Goal: Feedback & Contribution: Contribute content

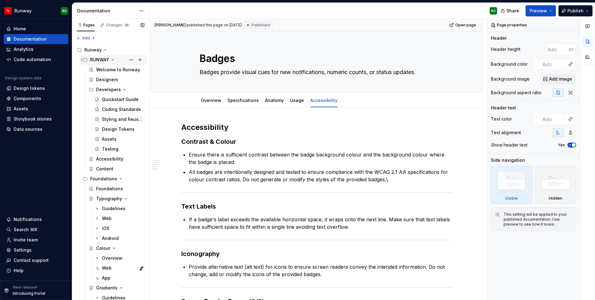
click at [112, 60] on icon "Page tree" at bounding box center [113, 59] width 2 height 1
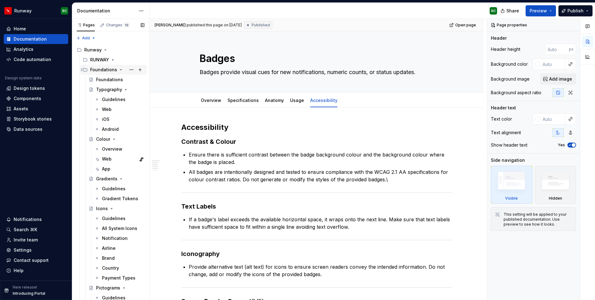
click at [118, 70] on icon "Page tree" at bounding box center [120, 69] width 5 height 5
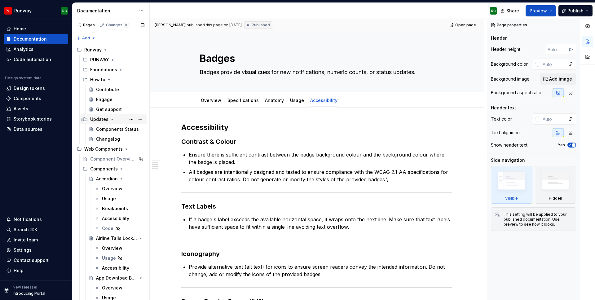
drag, startPoint x: 108, startPoint y: 77, endPoint x: 108, endPoint y: 85, distance: 7.5
click at [108, 77] on icon "Page tree" at bounding box center [109, 79] width 5 height 5
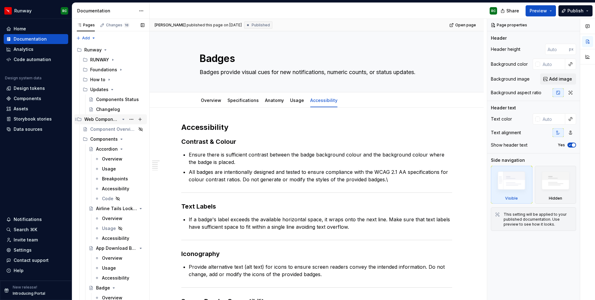
click at [126, 119] on div "Web Components" at bounding box center [114, 119] width 60 height 9
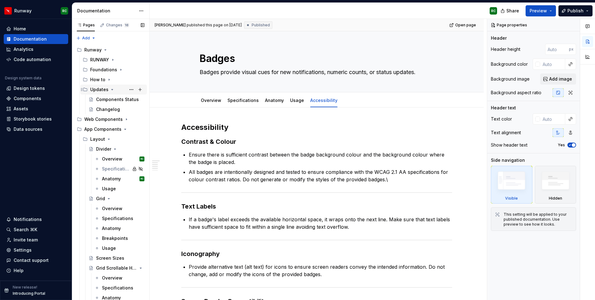
click at [112, 89] on icon "Page tree" at bounding box center [112, 89] width 5 height 5
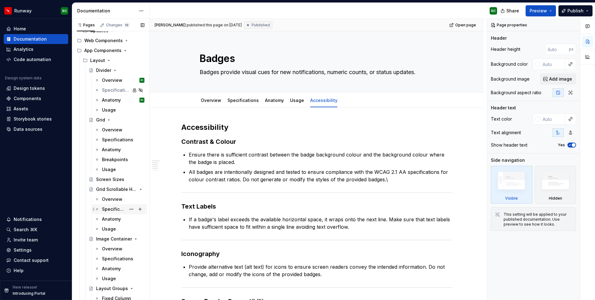
scroll to position [46, 0]
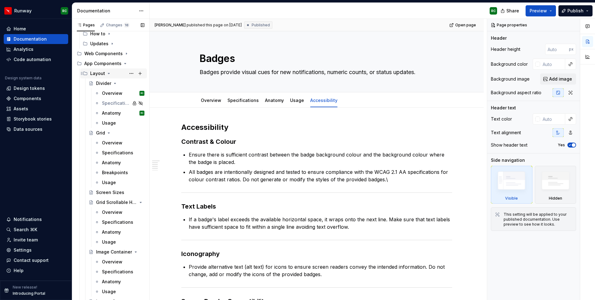
click at [108, 73] on icon "Page tree" at bounding box center [109, 73] width 2 height 1
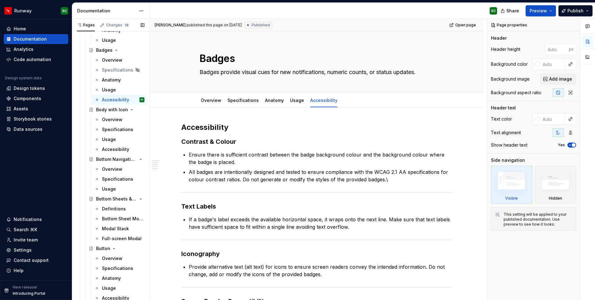
scroll to position [293, 0]
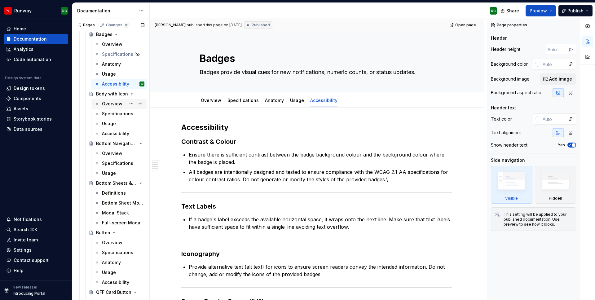
click at [117, 102] on div "Overview" at bounding box center [112, 104] width 20 height 6
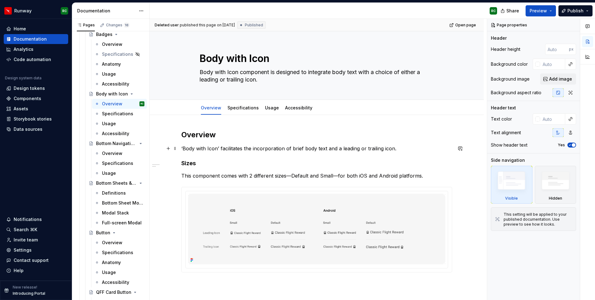
scroll to position [47, 0]
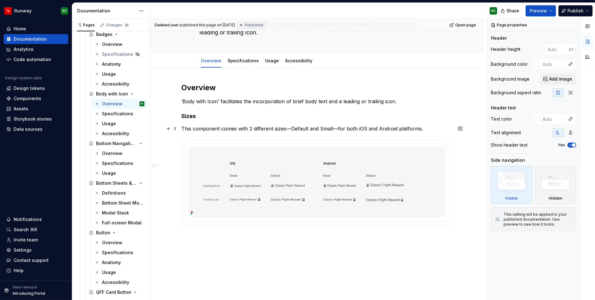
click at [438, 130] on p "This component comes with 2 different sizes—Default and Small—for both iOS and …" at bounding box center [316, 128] width 271 height 7
type textarea "*"
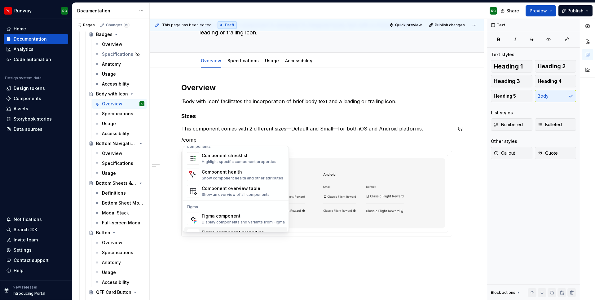
scroll to position [19, 0]
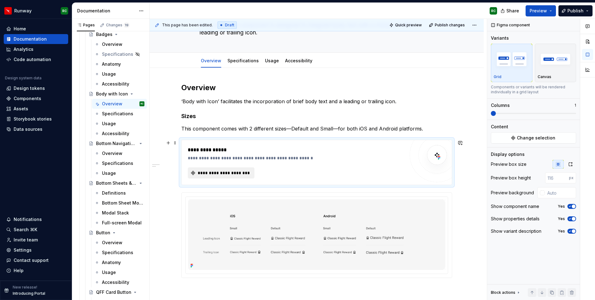
click at [243, 170] on span "**********" at bounding box center [224, 173] width 54 height 6
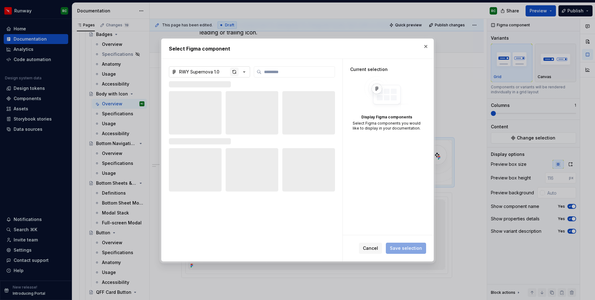
click at [235, 72] on div "button" at bounding box center [234, 72] width 9 height 9
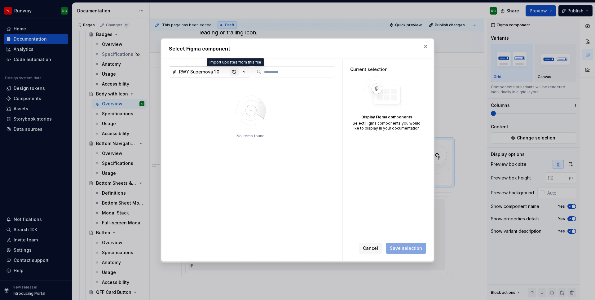
click at [233, 71] on div "button" at bounding box center [234, 72] width 9 height 9
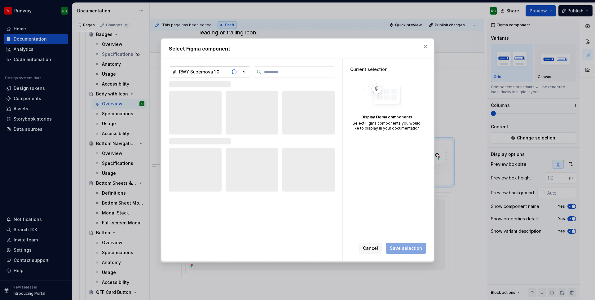
click at [227, 71] on button "RWY Supernova 1.0" at bounding box center [209, 71] width 81 height 11
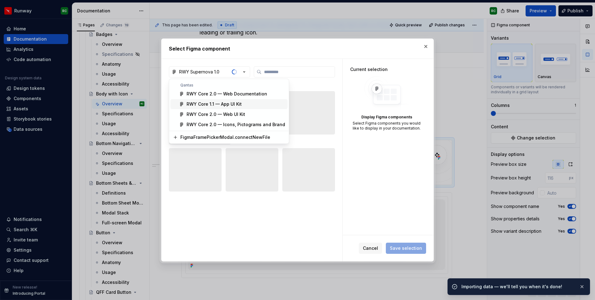
click at [211, 108] on span "RWY Core 1.1 — App UI Kit" at bounding box center [228, 104] width 117 height 10
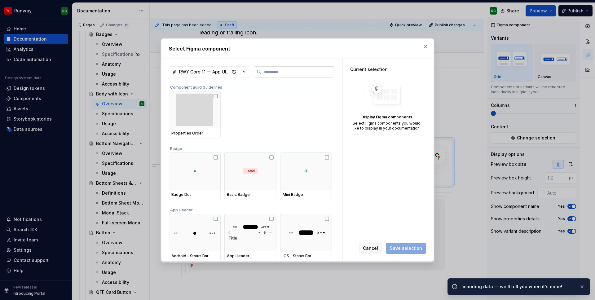
click at [293, 70] on input "search" at bounding box center [297, 72] width 73 height 6
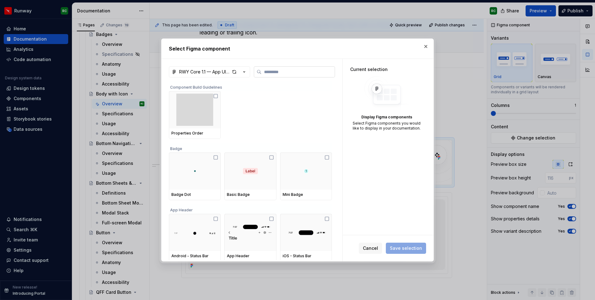
type textarea "*"
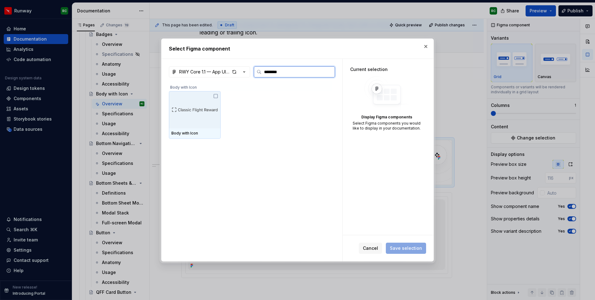
type input "*********"
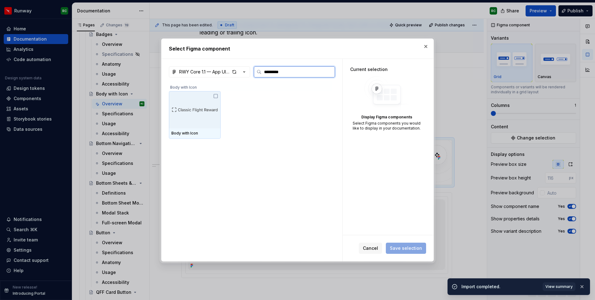
click at [195, 113] on div at bounding box center [195, 109] width 52 height 37
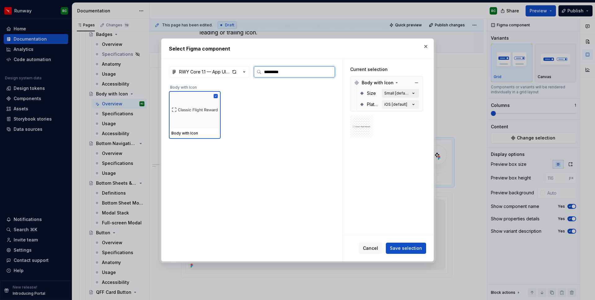
click at [401, 93] on div "Small [default]" at bounding box center [397, 93] width 26 height 5
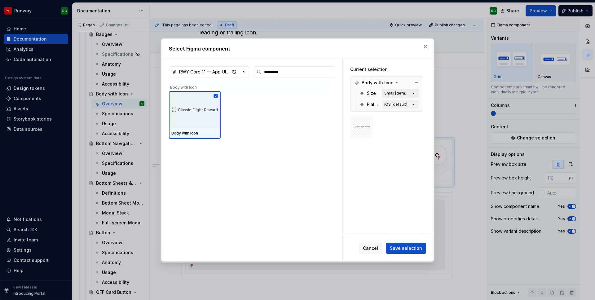
click at [401, 93] on div "Small [default]" at bounding box center [397, 93] width 26 height 5
click at [410, 93] on div "Small [default]" at bounding box center [397, 93] width 26 height 5
click at [415, 93] on icon "button" at bounding box center [413, 93] width 6 height 6
click at [416, 94] on icon "button" at bounding box center [413, 93] width 6 height 6
click at [402, 245] on span "Save selection" at bounding box center [406, 248] width 32 height 6
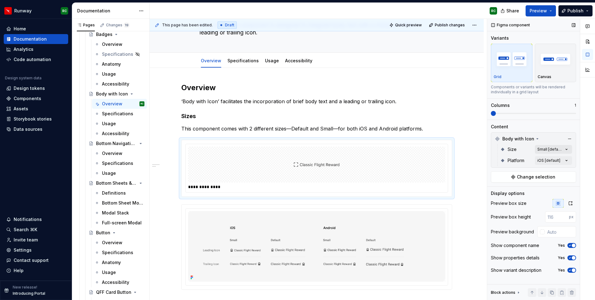
click at [535, 151] on div "Comments Open comments No comments yet Select ‘Comment’ from the block context …" at bounding box center [541, 159] width 108 height 281
click at [512, 179] on span "Default" at bounding box center [508, 179] width 16 height 6
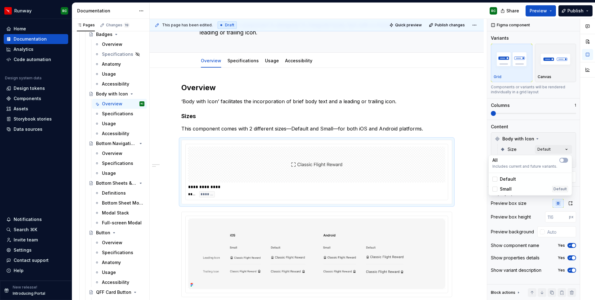
click at [509, 190] on span "Small" at bounding box center [506, 189] width 12 height 6
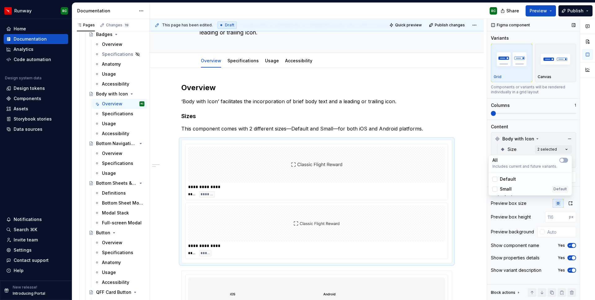
click at [508, 112] on div "Comments Open comments No comments yet Select ‘Comment’ from the block context …" at bounding box center [541, 159] width 108 height 281
click at [508, 114] on span at bounding box center [533, 113] width 85 height 5
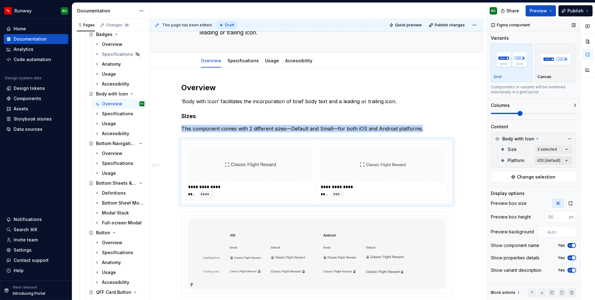
click at [535, 158] on div "Comments Open comments No comments yet Select ‘Comment’ from the block context …" at bounding box center [541, 159] width 108 height 281
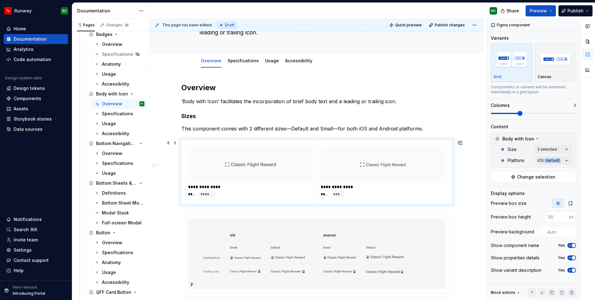
scroll to position [62, 0]
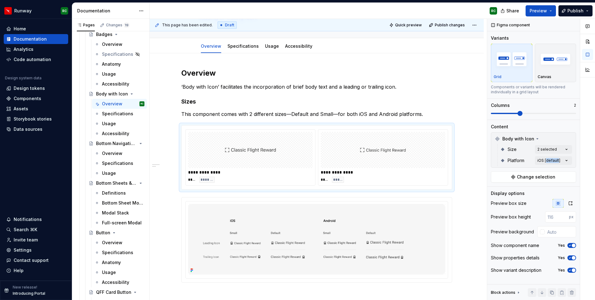
click at [535, 159] on div "Comments Open comments No comments yet Select ‘Comment’ from the block context …" at bounding box center [541, 159] width 108 height 281
click at [508, 191] on div "iOS Default" at bounding box center [530, 190] width 76 height 6
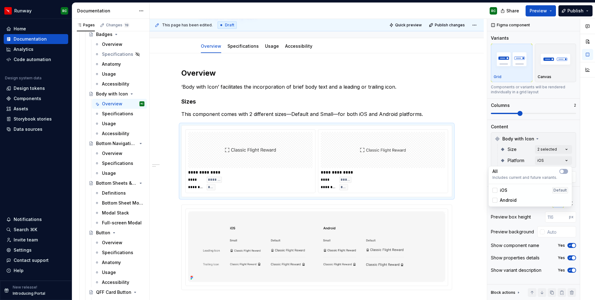
click at [506, 199] on span "Android" at bounding box center [508, 200] width 17 height 6
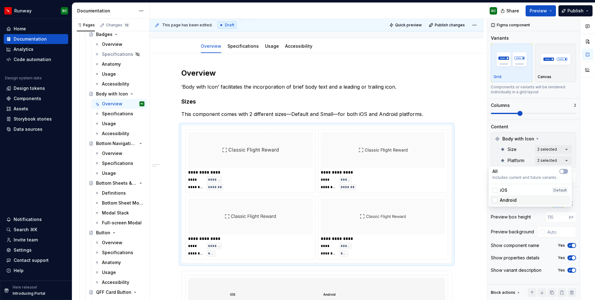
click at [516, 199] on div "Android" at bounding box center [530, 200] width 76 height 6
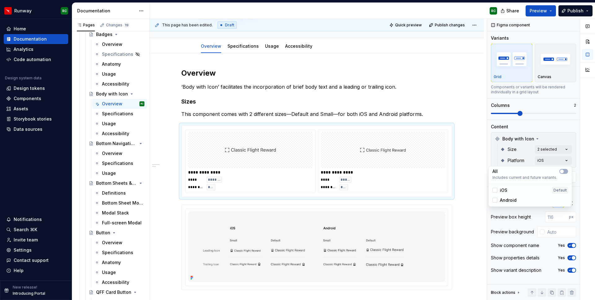
click at [490, 159] on div "Comments Open comments No comments yet Select ‘Comment’ from the block context …" at bounding box center [541, 159] width 108 height 281
click at [368, 113] on p "This component comes with 2 different sizes—Default and Small—for both iOS and …" at bounding box center [316, 113] width 271 height 7
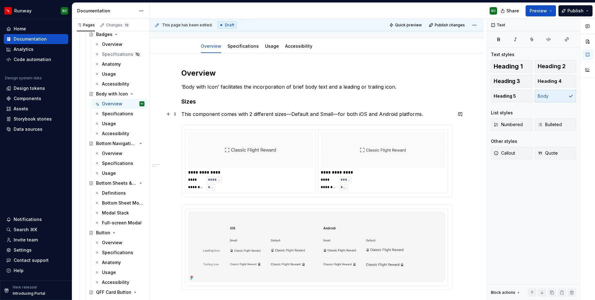
click at [434, 114] on p "This component comes with 2 different sizes—Default and Small—for both iOS and …" at bounding box center [316, 113] width 271 height 7
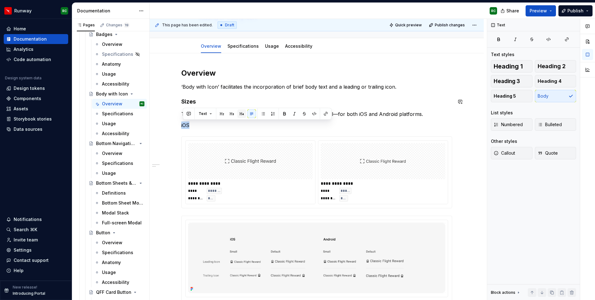
click at [237, 114] on button "button" at bounding box center [241, 113] width 9 height 9
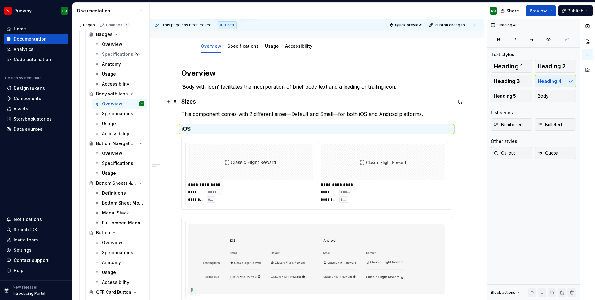
click at [194, 100] on h4 "Sizes" at bounding box center [316, 101] width 271 height 7
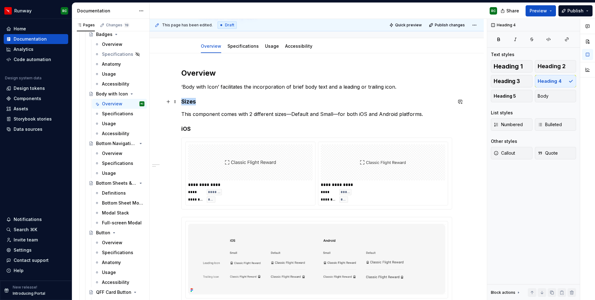
click at [194, 100] on h4 "Sizes" at bounding box center [316, 101] width 271 height 7
click at [243, 89] on button "button" at bounding box center [242, 89] width 9 height 9
click at [228, 129] on h4 "iOS" at bounding box center [316, 129] width 271 height 7
click at [294, 116] on p "This component comes with 2 different sizes—Default and Small—for both iOS and …" at bounding box center [316, 114] width 271 height 7
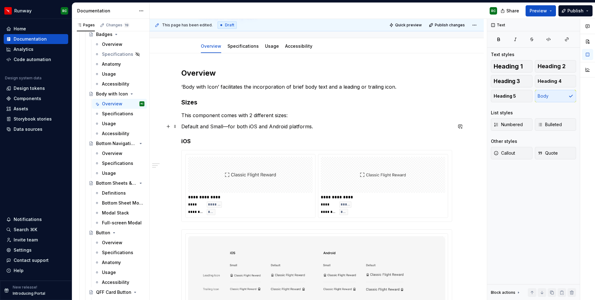
click at [229, 125] on p "Default and Small—for both iOS and Android platforms." at bounding box center [316, 126] width 271 height 7
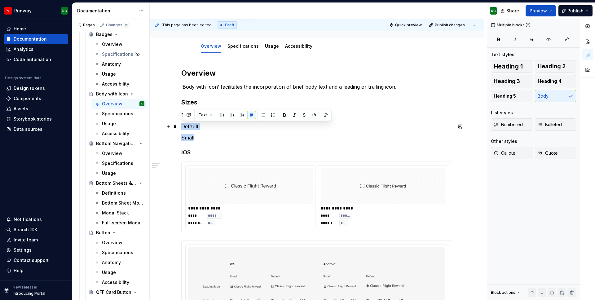
drag, startPoint x: 194, startPoint y: 133, endPoint x: 183, endPoint y: 124, distance: 13.8
click at [183, 124] on div "**********" at bounding box center [316, 197] width 271 height 258
click at [264, 114] on button "button" at bounding box center [263, 115] width 9 height 9
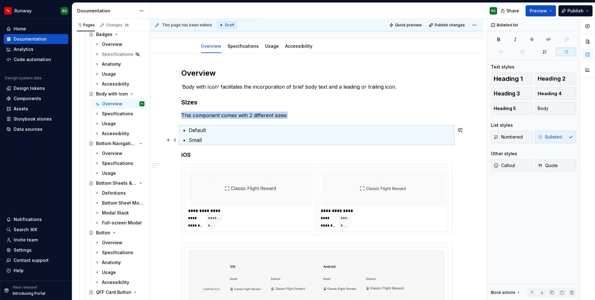
click at [228, 142] on p "Small" at bounding box center [320, 139] width 263 height 7
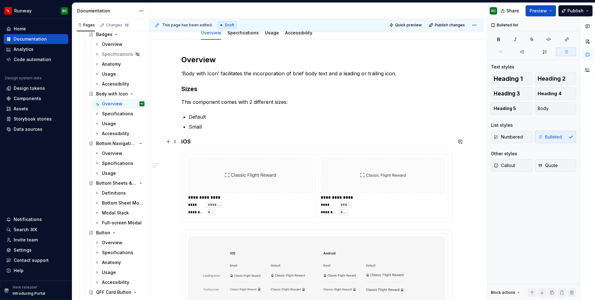
scroll to position [104, 0]
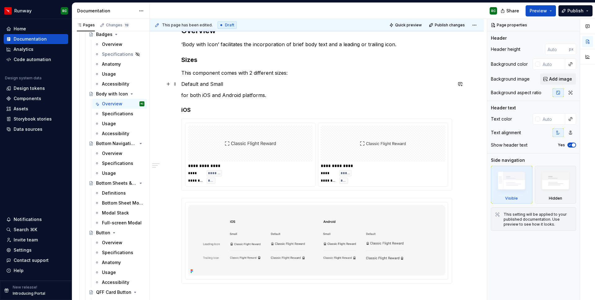
click at [202, 84] on p "Default and Small" at bounding box center [316, 83] width 271 height 7
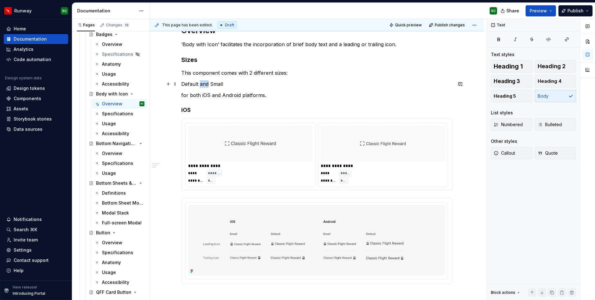
click at [202, 84] on p "Default and Small" at bounding box center [316, 83] width 271 height 7
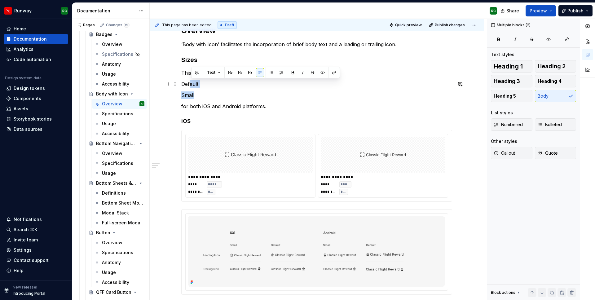
drag, startPoint x: 201, startPoint y: 92, endPoint x: 179, endPoint y: 85, distance: 23.1
click at [181, 85] on div "**********" at bounding box center [316, 164] width 271 height 276
drag, startPoint x: 185, startPoint y: 88, endPoint x: 181, endPoint y: 82, distance: 7.0
click at [181, 82] on div "**********" at bounding box center [317, 201] width 334 height 381
click at [263, 70] on button "button" at bounding box center [263, 72] width 9 height 9
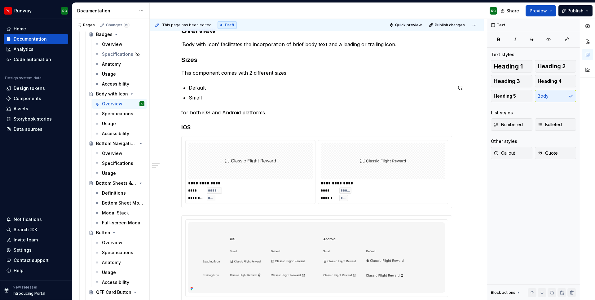
click at [236, 101] on div "**********" at bounding box center [316, 163] width 271 height 275
drag, startPoint x: 271, startPoint y: 112, endPoint x: 155, endPoint y: 111, distance: 116.1
click at [155, 111] on div "**********" at bounding box center [317, 204] width 334 height 387
click at [303, 73] on p "This component comes with 2 different sizes:" at bounding box center [316, 72] width 271 height 7
click at [208, 111] on p at bounding box center [316, 112] width 271 height 7
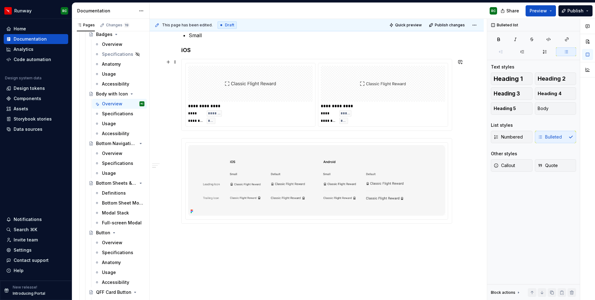
scroll to position [163, 0]
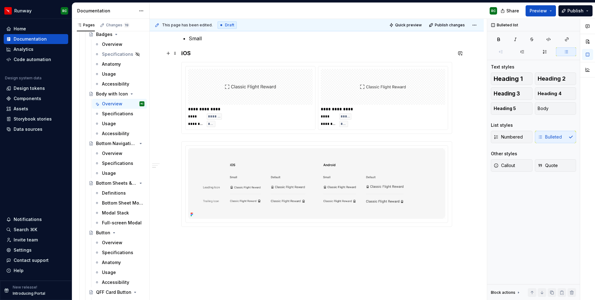
click at [207, 54] on h4 "iOS" at bounding box center [316, 53] width 271 height 7
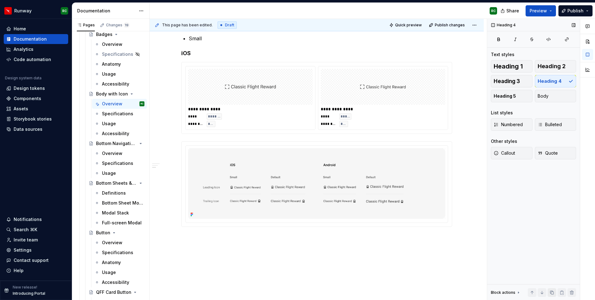
click at [535, 292] on button "button" at bounding box center [551, 292] width 9 height 9
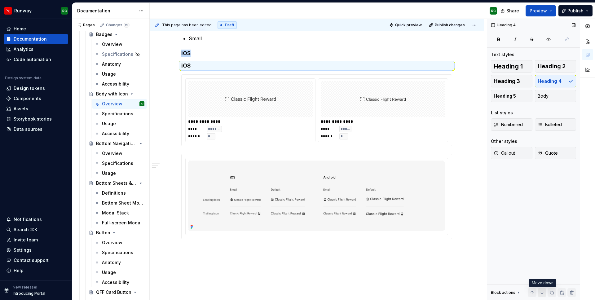
click at [535, 292] on button "button" at bounding box center [541, 292] width 9 height 9
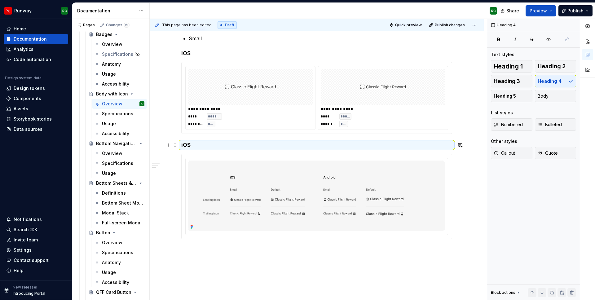
click at [186, 146] on h4 "iOS" at bounding box center [316, 144] width 271 height 7
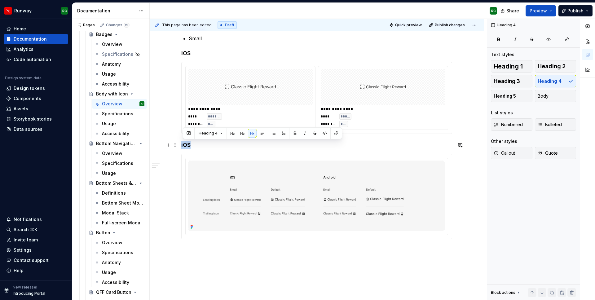
click at [186, 146] on h4 "iOS" at bounding box center [316, 144] width 271 height 7
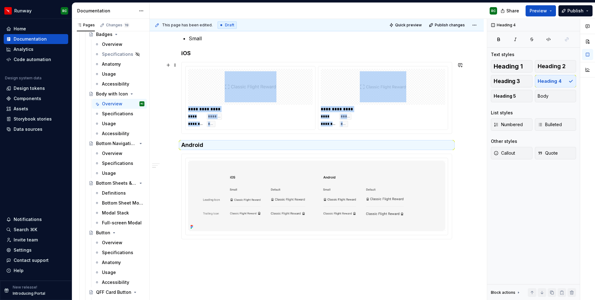
click at [304, 85] on div at bounding box center [250, 87] width 124 height 36
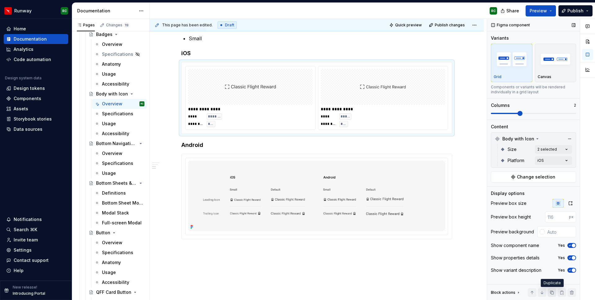
click at [535, 290] on button "button" at bounding box center [551, 292] width 9 height 9
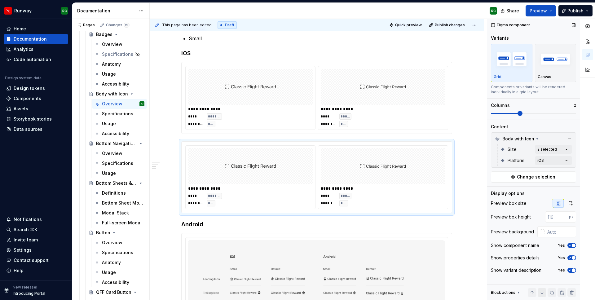
click at [535, 292] on button "button" at bounding box center [541, 292] width 9 height 9
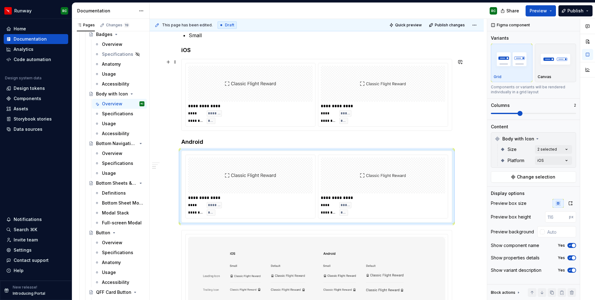
scroll to position [189, 0]
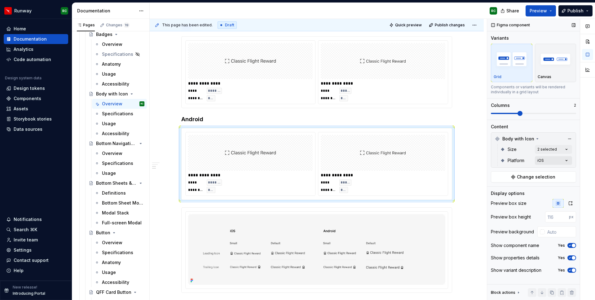
click at [535, 163] on div "Comments Open comments No comments yet Select ‘Comment’ from the block context …" at bounding box center [541, 159] width 108 height 281
click at [502, 190] on span "iOS" at bounding box center [503, 190] width 7 height 6
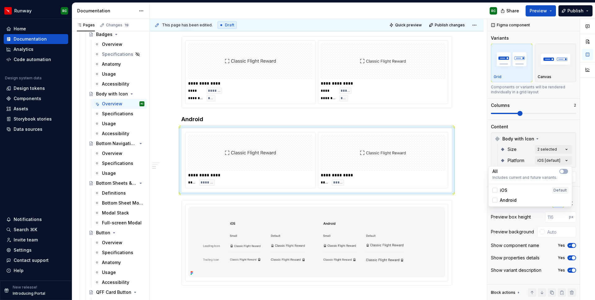
click at [503, 197] on span "Android" at bounding box center [508, 200] width 17 height 6
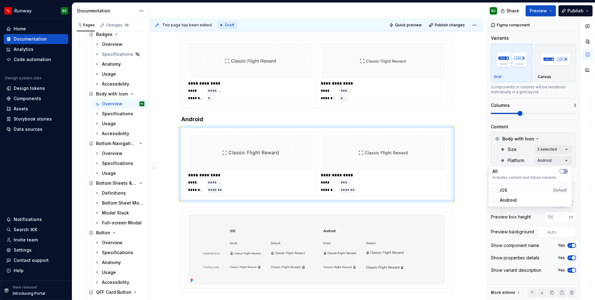
click at [321, 122] on html "Runway RC Home Documentation Analytics Code automation Design system data Desig…" at bounding box center [297, 150] width 595 height 300
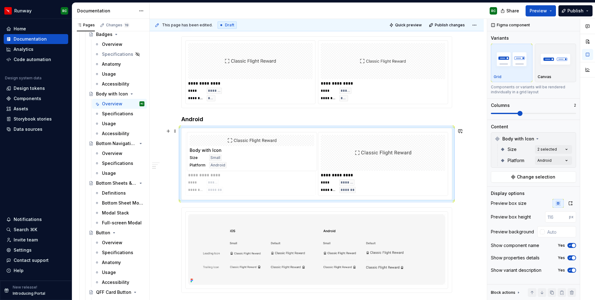
drag, startPoint x: 394, startPoint y: 177, endPoint x: 264, endPoint y: 176, distance: 129.8
click at [264, 176] on body "Runway RC Home Documentation Analytics Code automation Design system data Desig…" at bounding box center [297, 150] width 595 height 300
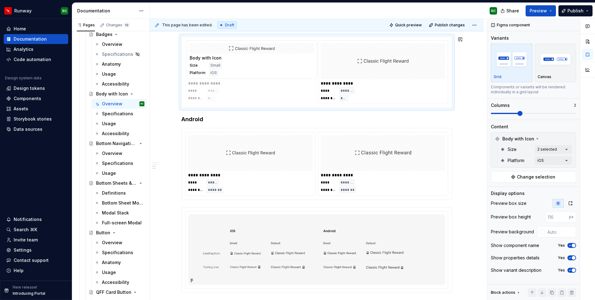
drag, startPoint x: 373, startPoint y: 86, endPoint x: 369, endPoint y: 86, distance: 4.0
click at [289, 85] on body "Runway RC Home Documentation Analytics Code automation Design system data Desig…" at bounding box center [297, 150] width 595 height 300
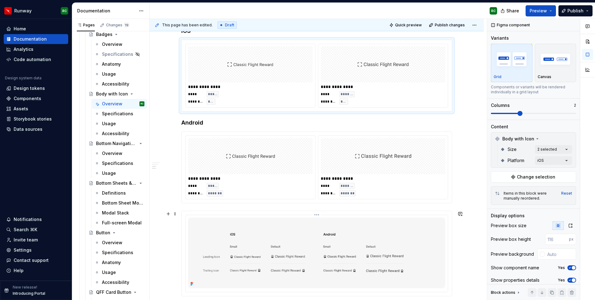
scroll to position [184, 0]
click at [385, 180] on div "**********" at bounding box center [383, 180] width 124 height 6
type textarea "*"
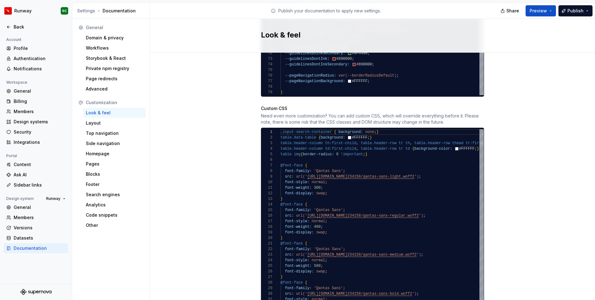
scroll to position [520, 0]
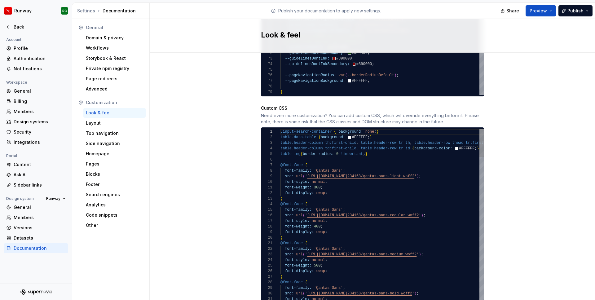
type textarea "**********"
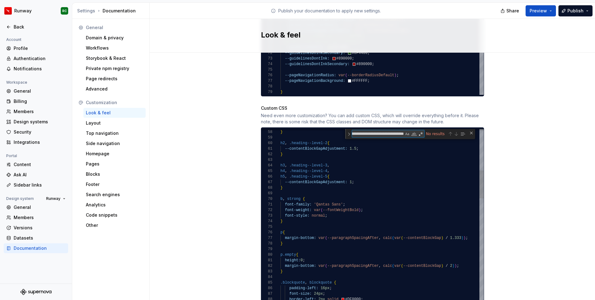
scroll to position [0, 78]
type textarea "**********"
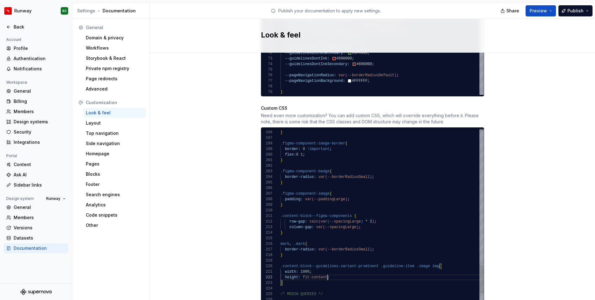
scroll to position [6, 47]
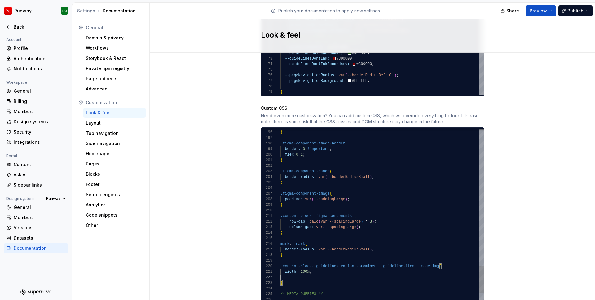
type textarea "**********"
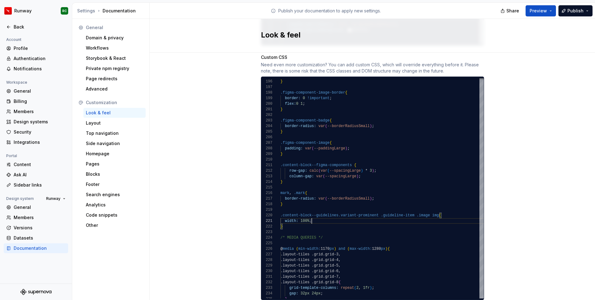
scroll to position [578, 0]
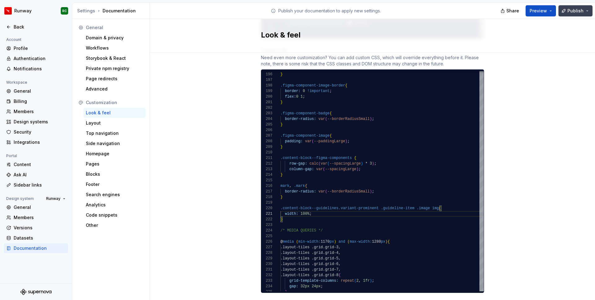
click at [535, 10] on span "Publish" at bounding box center [575, 11] width 16 height 6
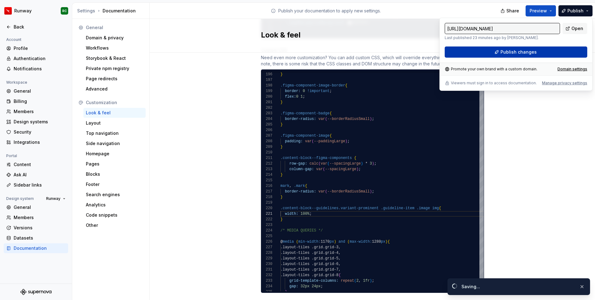
click at [535, 54] on span "Publish changes" at bounding box center [518, 52] width 36 height 6
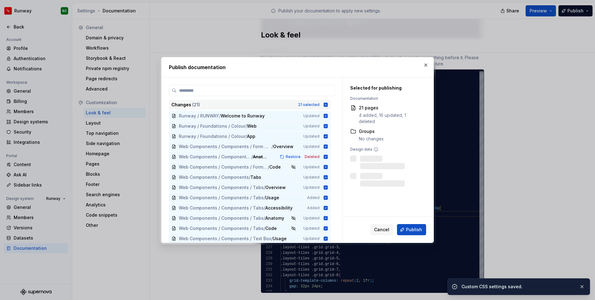
click at [324, 103] on div "Changes ( 21 ) 21 selected" at bounding box center [250, 105] width 162 height 10
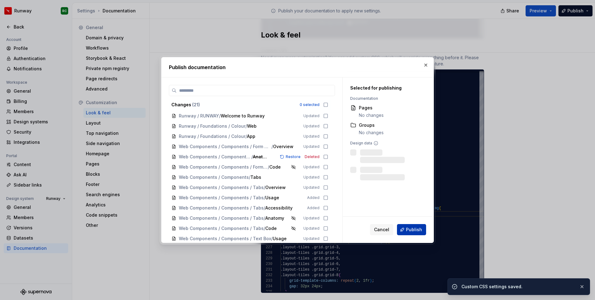
click at [417, 231] on span "Publish" at bounding box center [414, 229] width 16 height 6
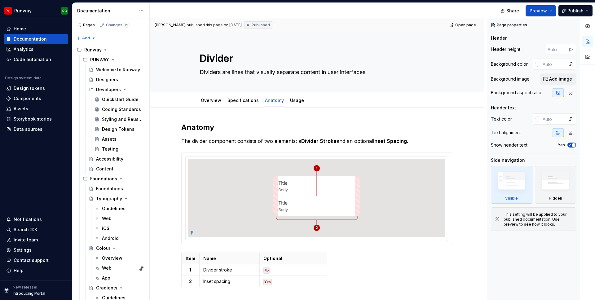
type textarea "*"
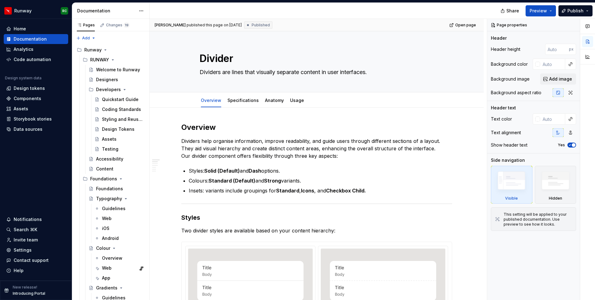
type textarea "*"
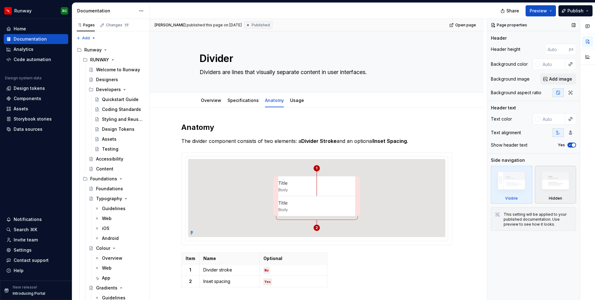
type textarea "*"
